Goal: Information Seeking & Learning: Learn about a topic

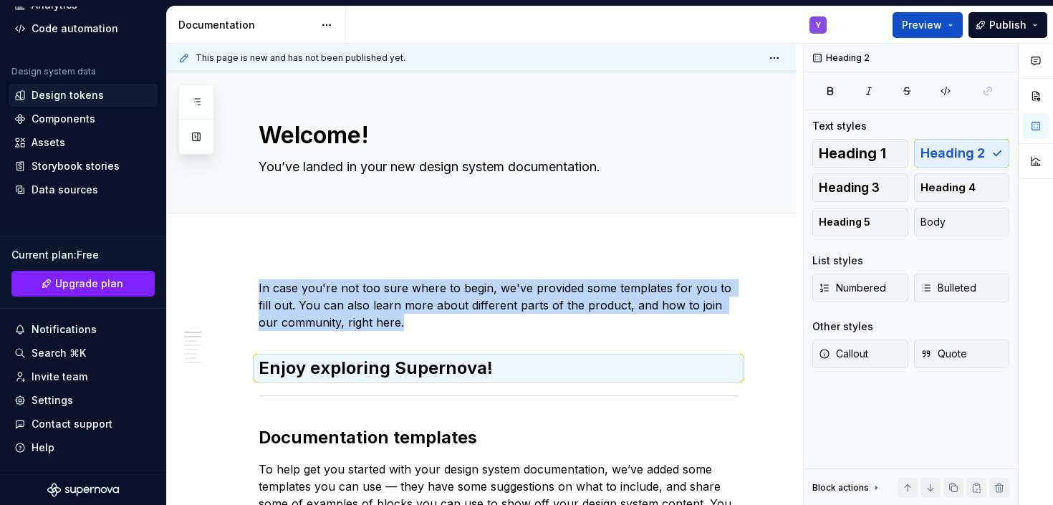
click at [70, 95] on div "Design tokens" at bounding box center [68, 95] width 72 height 14
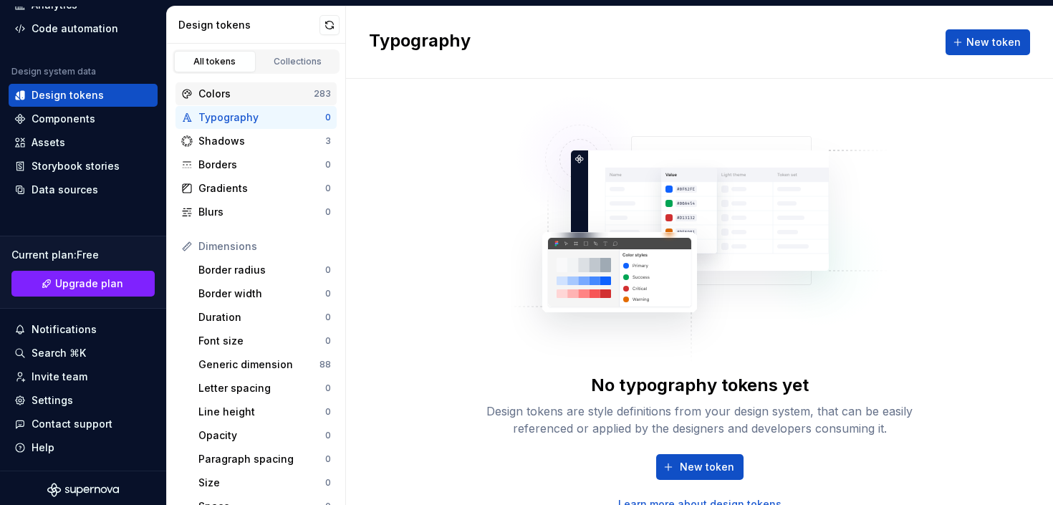
click at [245, 97] on div "Colors" at bounding box center [255, 94] width 115 height 14
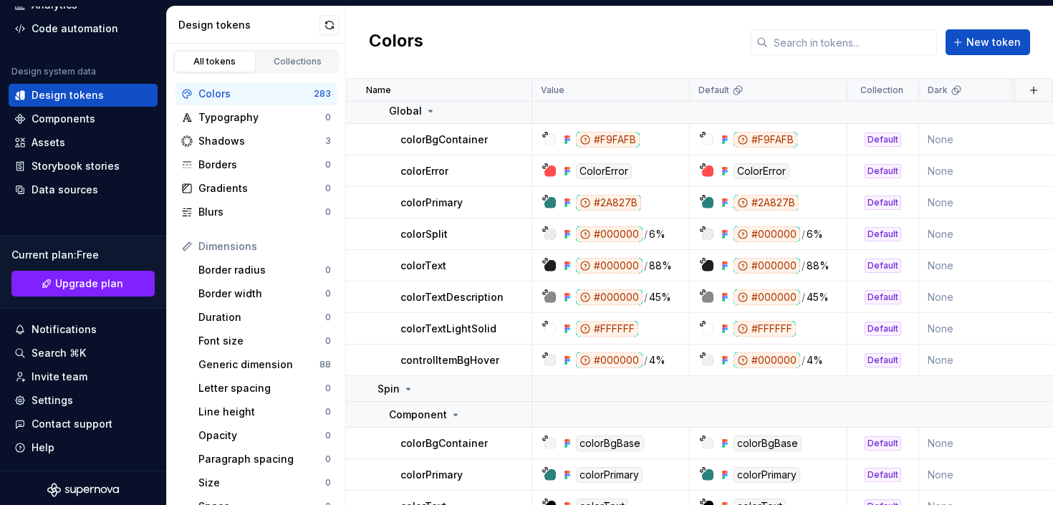
scroll to position [8865, 0]
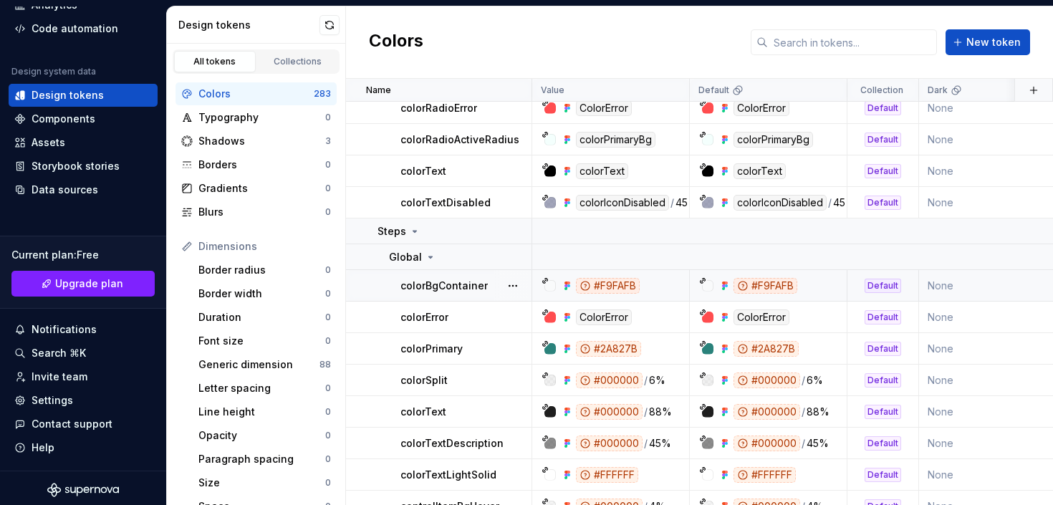
click at [615, 281] on div "#F9FAFB" at bounding box center [608, 286] width 64 height 16
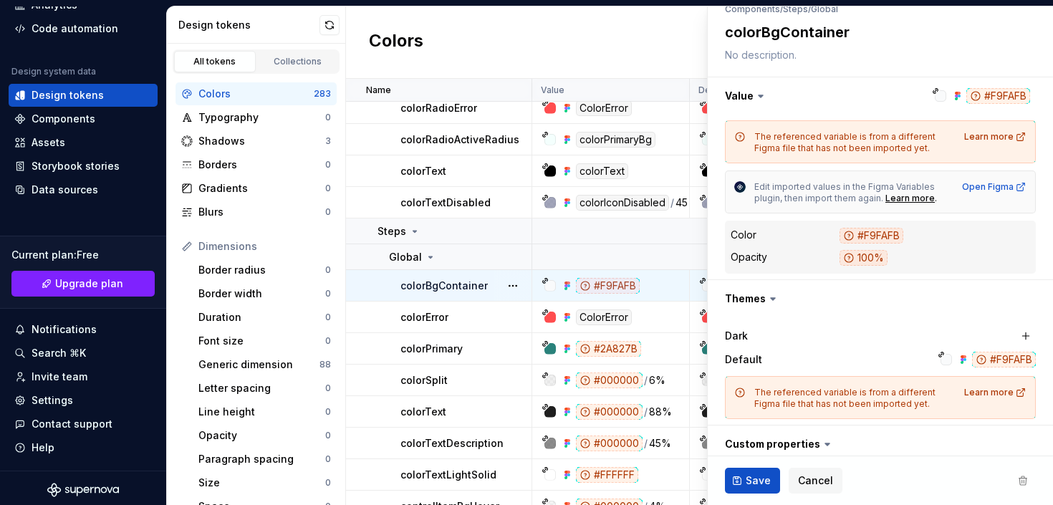
scroll to position [259, 0]
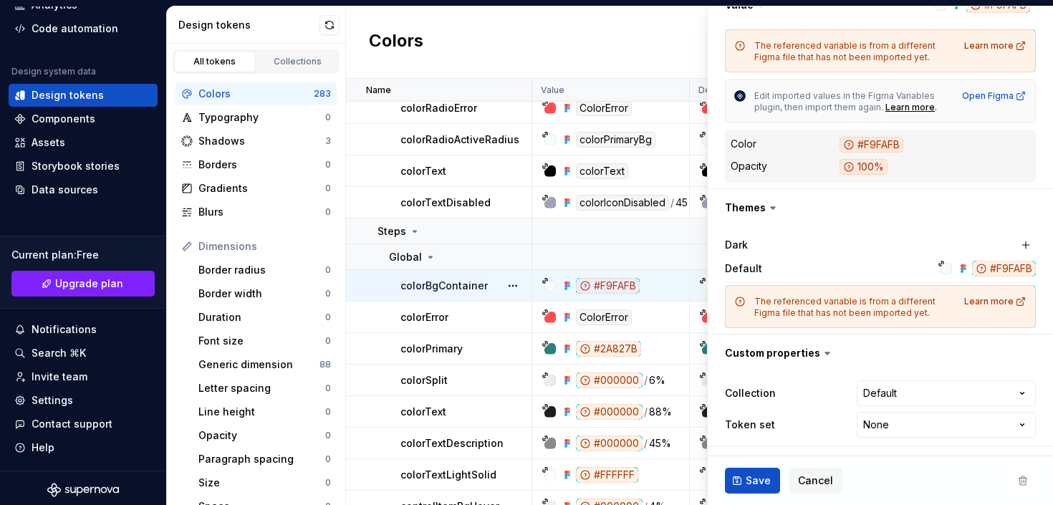
type textarea "*"
click at [805, 478] on span "Cancel" at bounding box center [815, 481] width 35 height 14
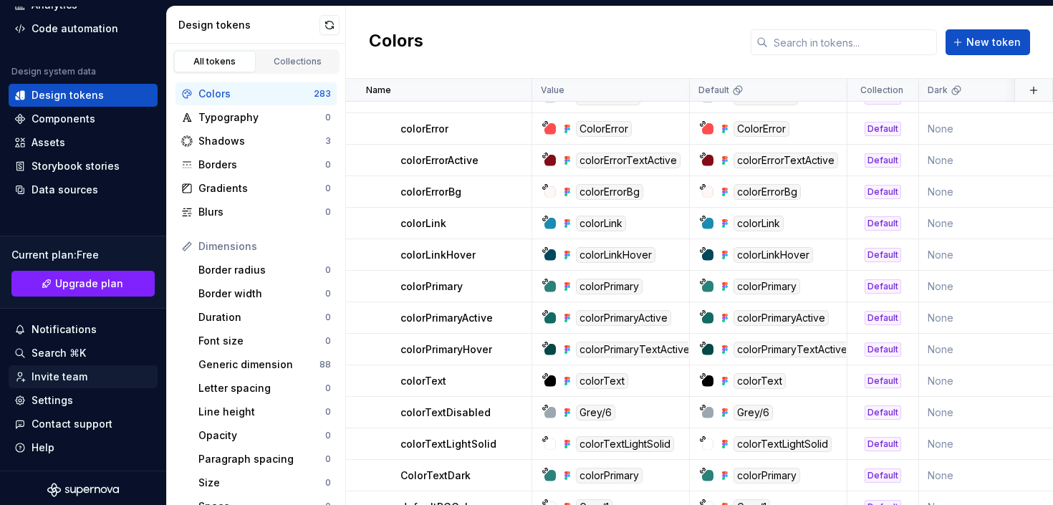
scroll to position [112, 0]
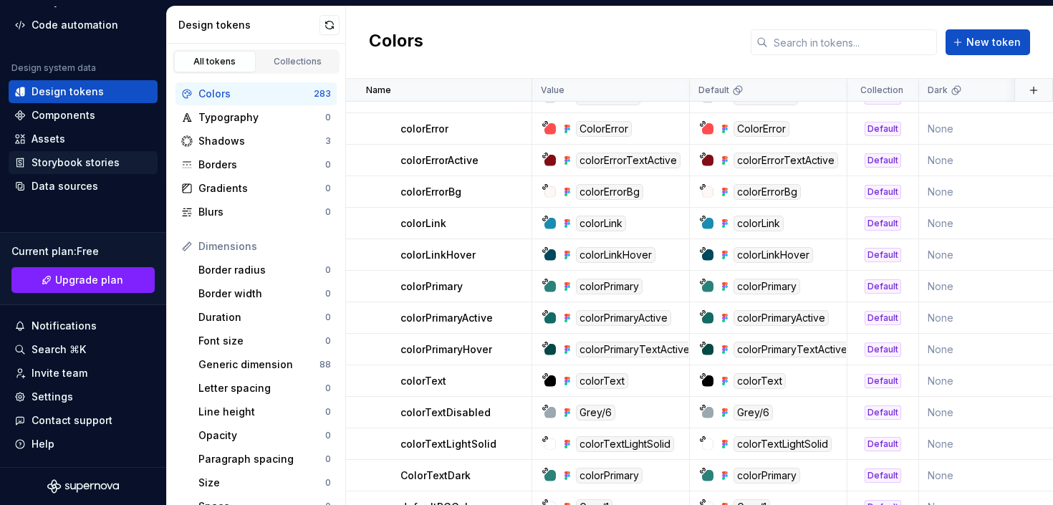
click at [74, 160] on div "Storybook stories" at bounding box center [76, 162] width 88 height 14
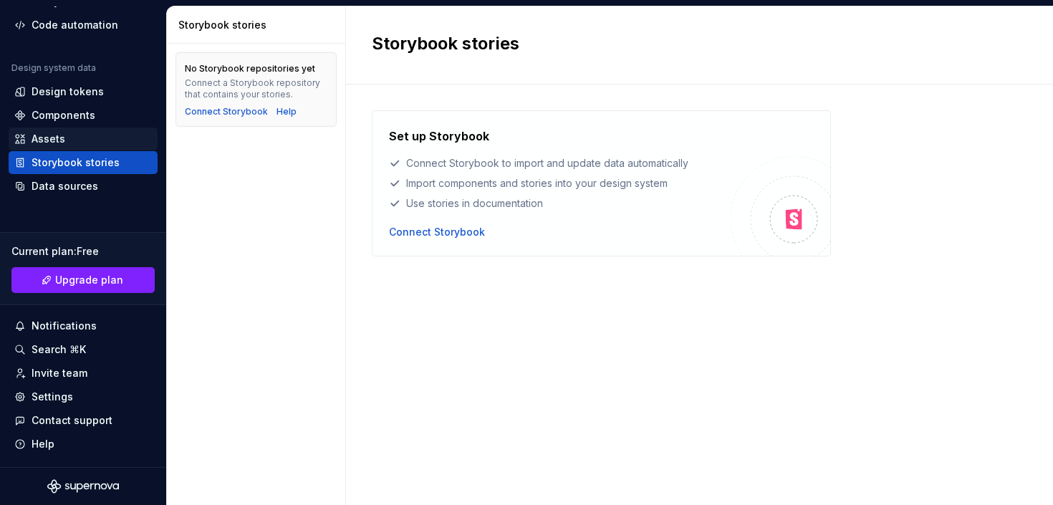
click at [59, 140] on div "Assets" at bounding box center [49, 139] width 34 height 14
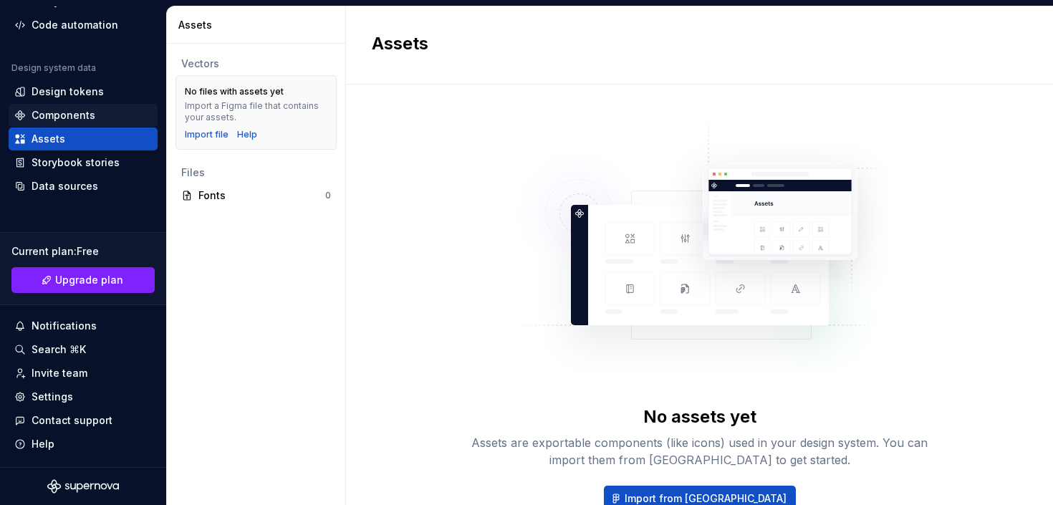
click at [82, 105] on div "Components" at bounding box center [83, 115] width 149 height 23
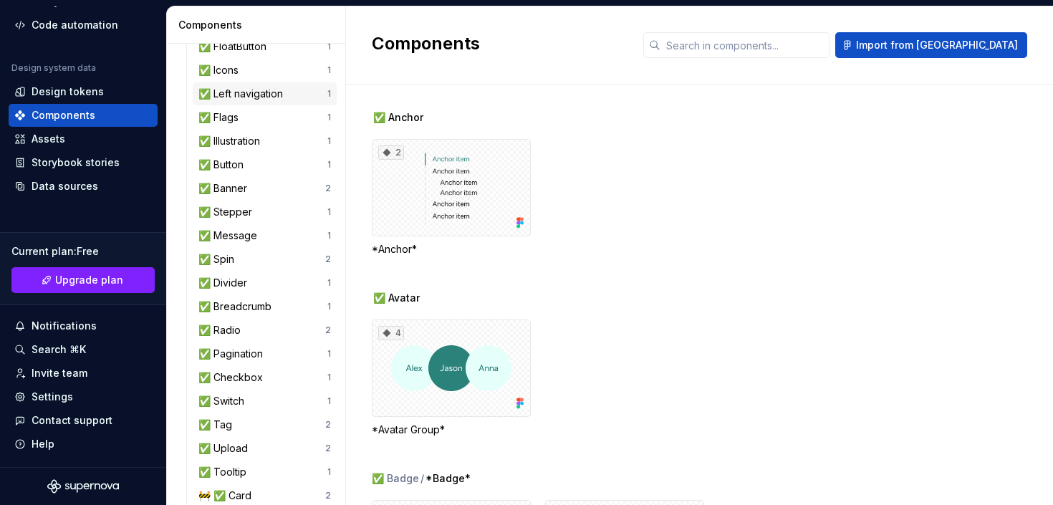
scroll to position [327, 0]
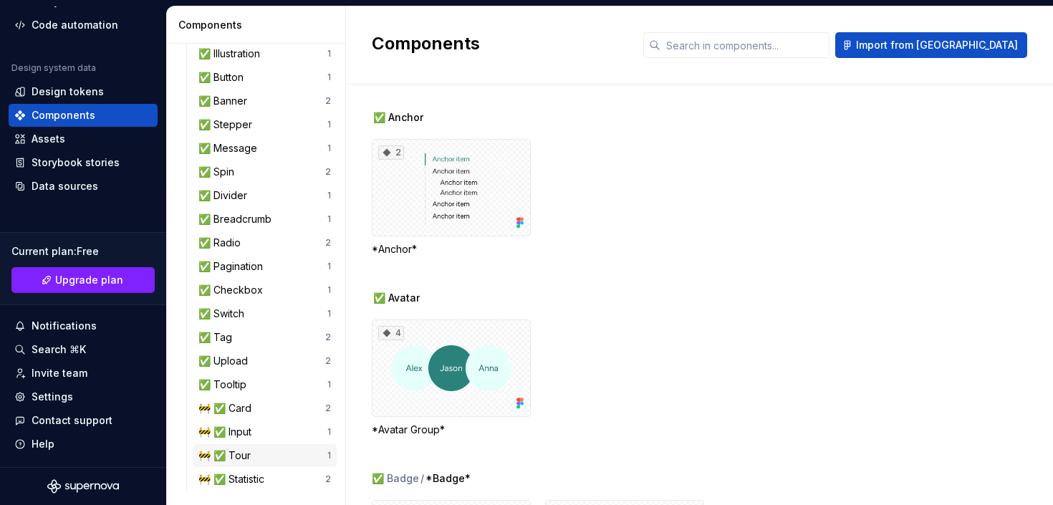
click at [237, 452] on div "🚧 ✅ Tour" at bounding box center [227, 456] width 58 height 14
